Goal: Task Accomplishment & Management: Use online tool/utility

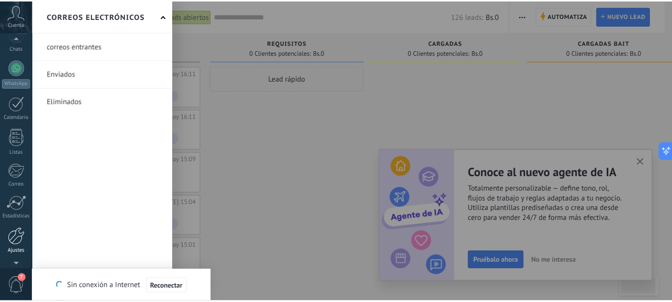
scroll to position [112, 0]
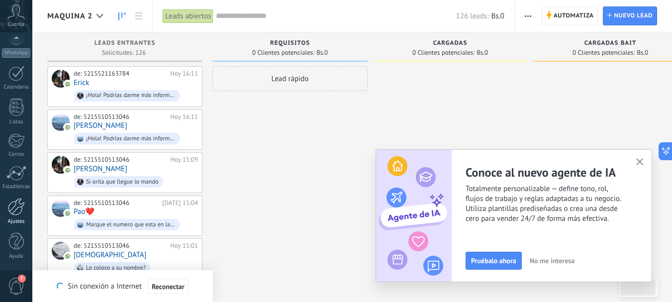
click at [15, 212] on div at bounding box center [16, 206] width 17 height 17
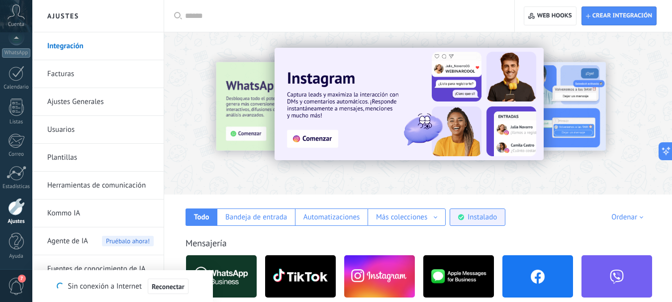
click at [489, 223] on div "Instalado" at bounding box center [478, 217] width 56 height 17
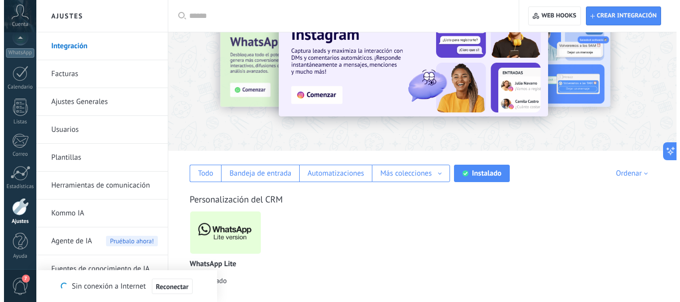
scroll to position [50, 0]
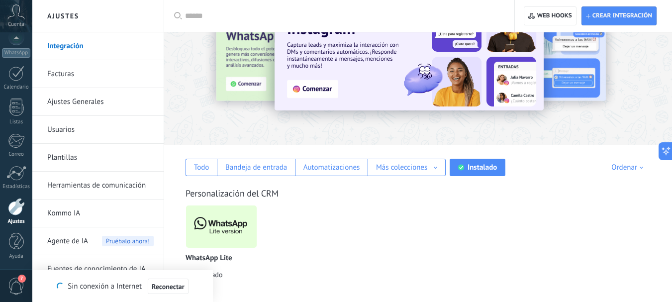
click at [240, 218] on img at bounding box center [221, 227] width 71 height 48
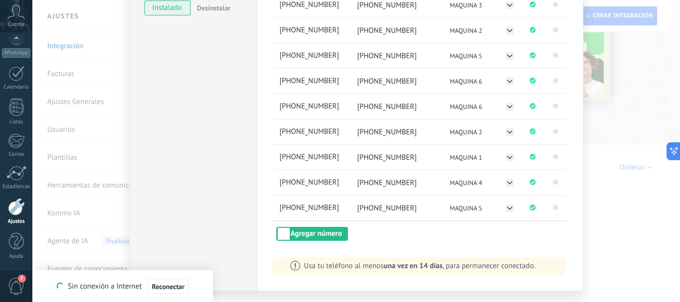
scroll to position [140, 0]
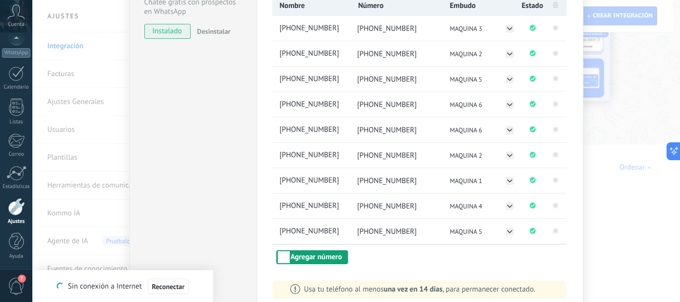
click at [317, 256] on button "Agregar número" at bounding box center [312, 257] width 72 height 14
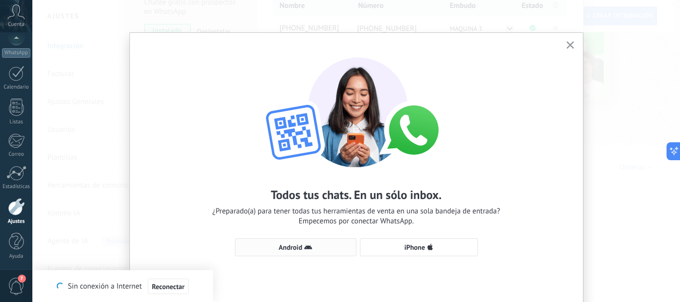
click at [307, 243] on button "Android" at bounding box center [295, 247] width 121 height 18
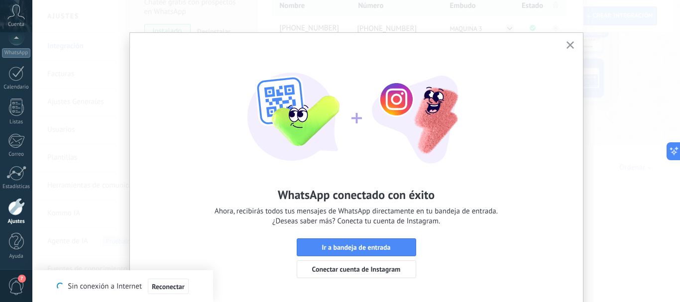
click at [567, 47] on icon "button" at bounding box center [569, 44] width 7 height 7
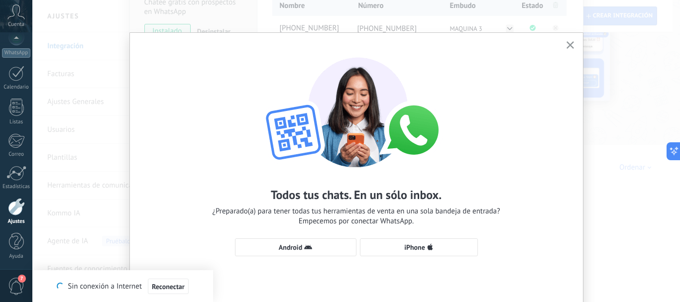
click at [566, 42] on icon "button" at bounding box center [569, 44] width 7 height 7
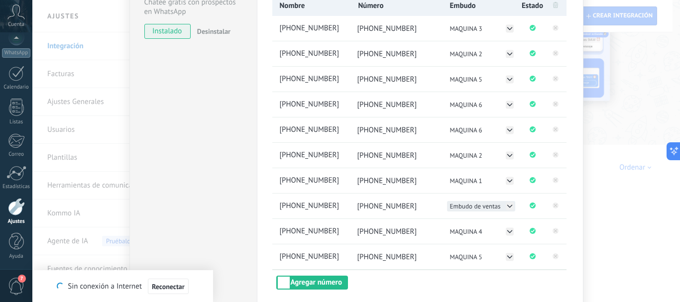
click at [507, 206] on icon at bounding box center [509, 206] width 4 height 2
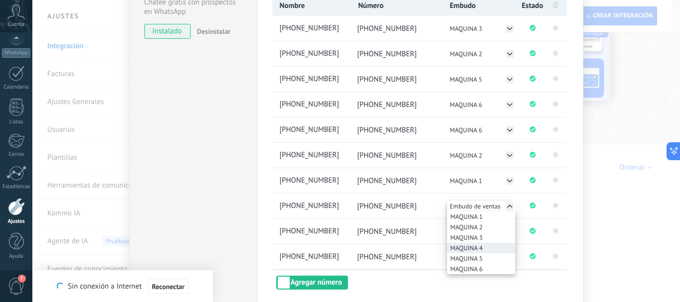
click at [473, 249] on span "MAQUINA 4" at bounding box center [466, 248] width 32 height 8
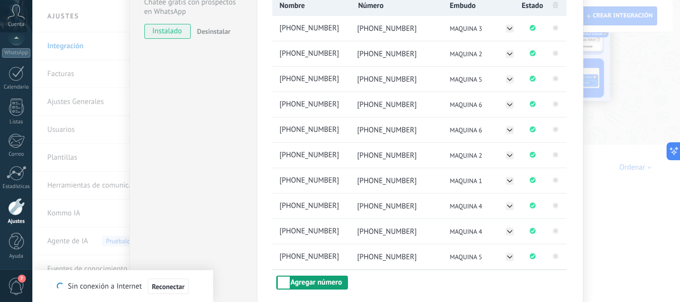
click at [297, 285] on button "Agregar número" at bounding box center [312, 283] width 72 height 14
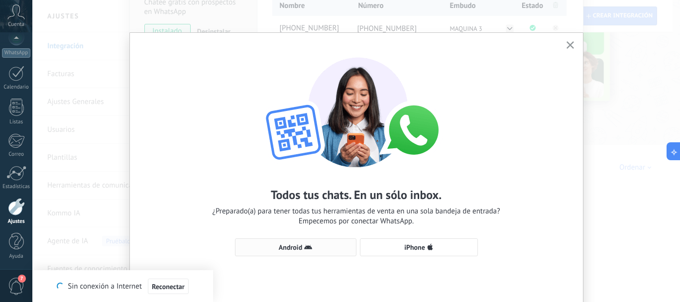
click at [296, 252] on button "Android" at bounding box center [295, 247] width 121 height 18
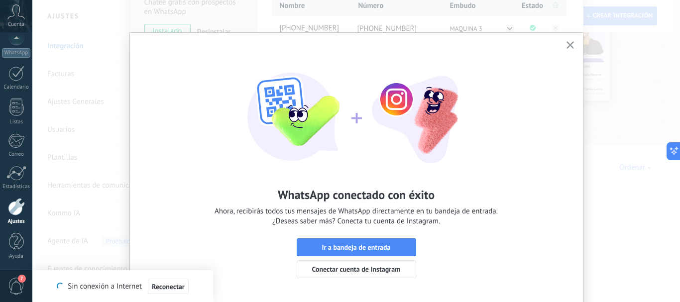
click at [567, 48] on icon "button" at bounding box center [569, 44] width 7 height 7
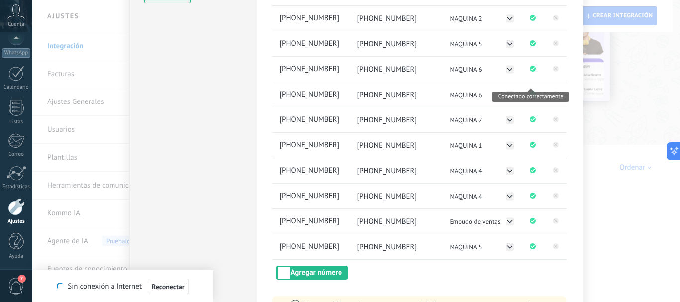
scroll to position [240, 0]
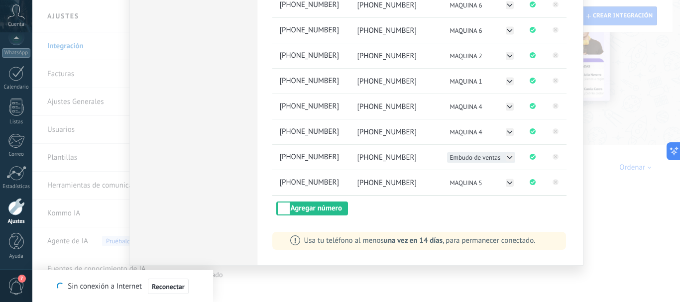
click at [512, 160] on button "Embudo de ventas" at bounding box center [481, 157] width 68 height 10
click at [507, 158] on icon at bounding box center [509, 157] width 4 height 2
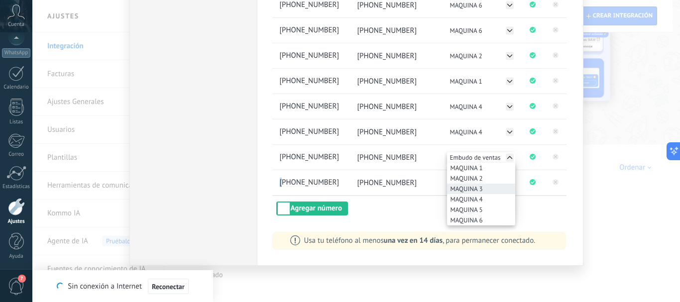
click at [465, 189] on span "MAQUINA 3" at bounding box center [466, 189] width 32 height 8
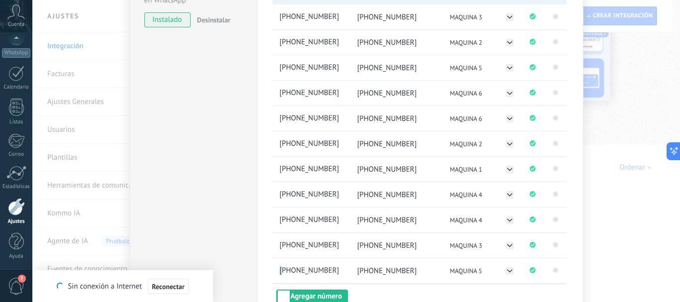
scroll to position [41, 0]
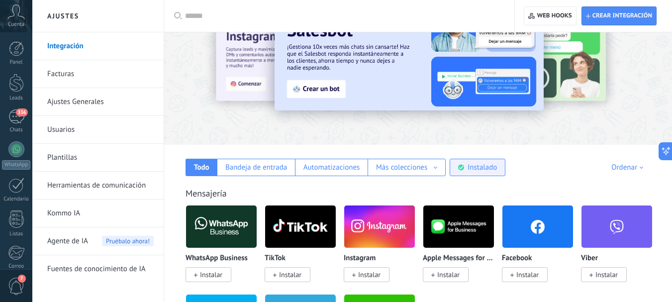
click at [465, 164] on div "Instalado" at bounding box center [478, 167] width 56 height 17
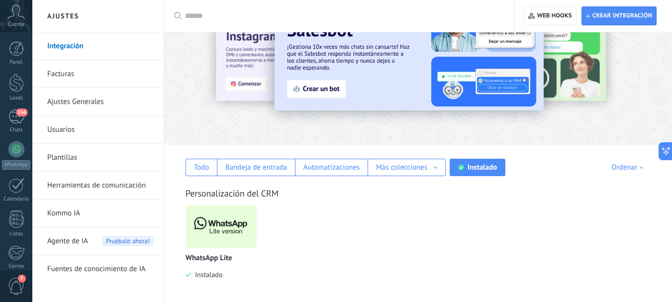
click at [216, 223] on img at bounding box center [221, 227] width 71 height 48
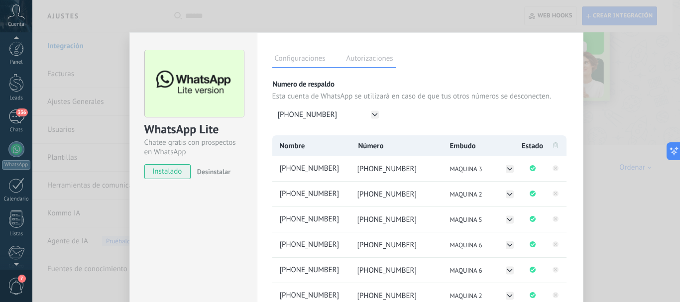
scroll to position [112, 0]
